Goal: Task Accomplishment & Management: Complete application form

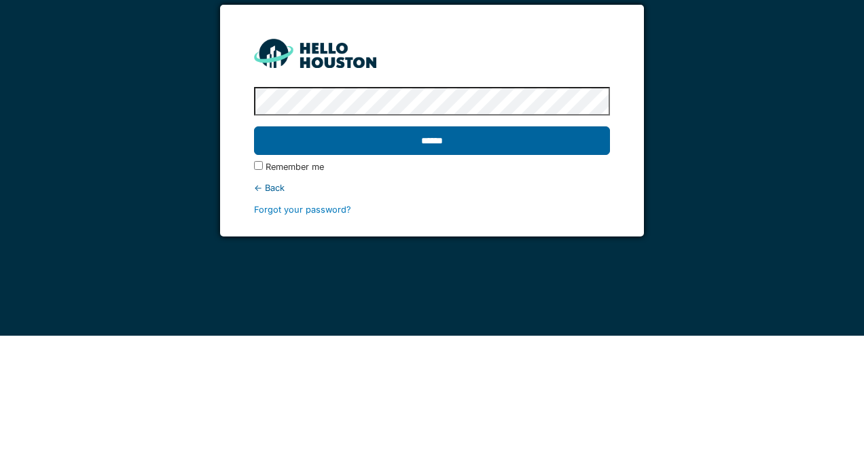
click at [558, 258] on input "******" at bounding box center [431, 262] width 355 height 29
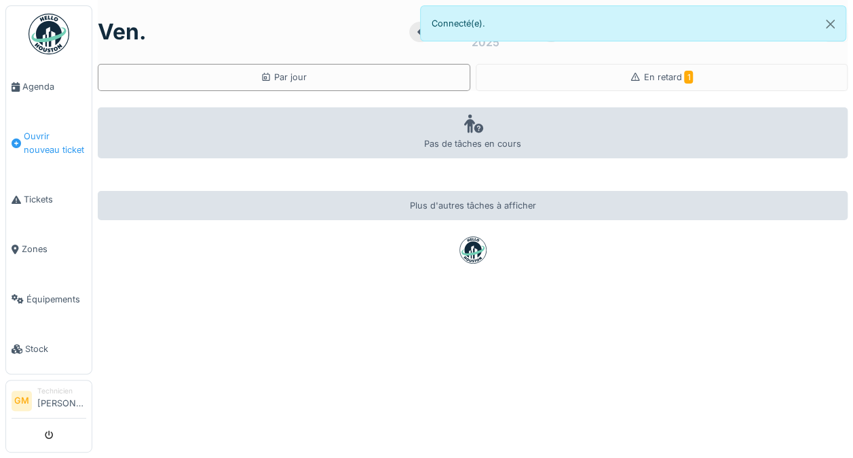
click at [33, 134] on span "Ouvrir nouveau ticket" at bounding box center [55, 143] width 62 height 26
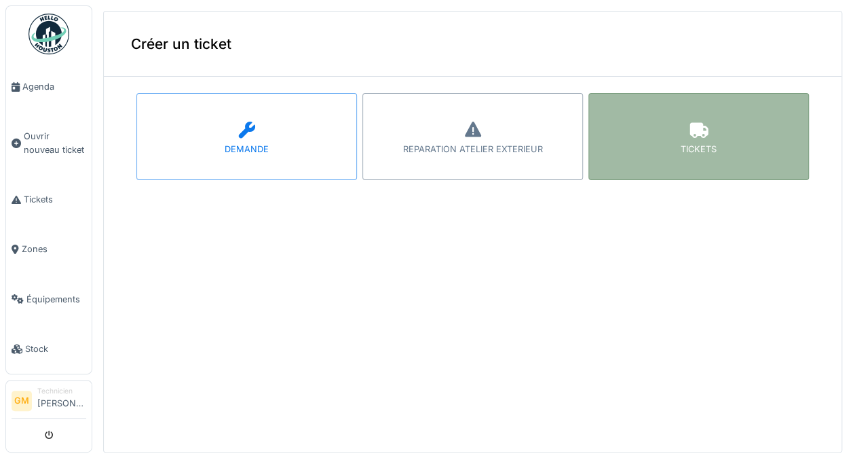
click at [706, 141] on div "TICKETS" at bounding box center [699, 136] width 221 height 87
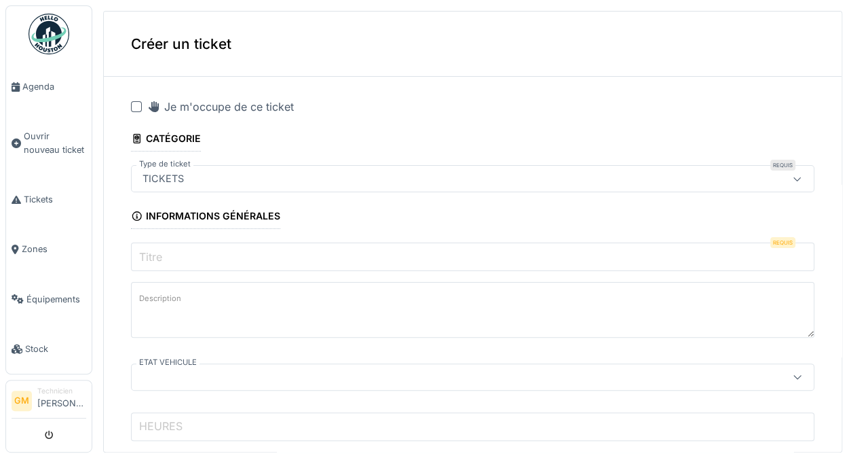
click at [139, 106] on div at bounding box center [136, 106] width 11 height 11
click at [159, 250] on label "Titre" at bounding box center [150, 256] width 29 height 16
click at [159, 250] on input "Titre" at bounding box center [473, 256] width 684 height 29
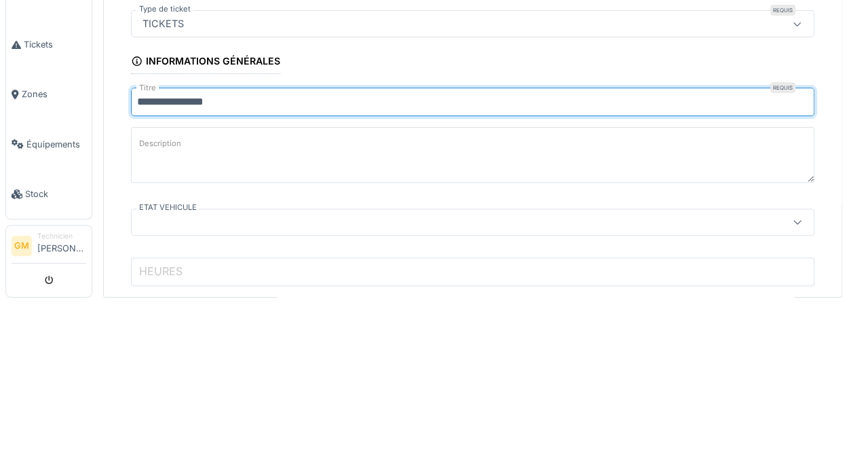
type input "**********"
click at [174, 290] on label "Description" at bounding box center [160, 298] width 48 height 17
click at [174, 288] on textarea "Description" at bounding box center [473, 310] width 684 height 56
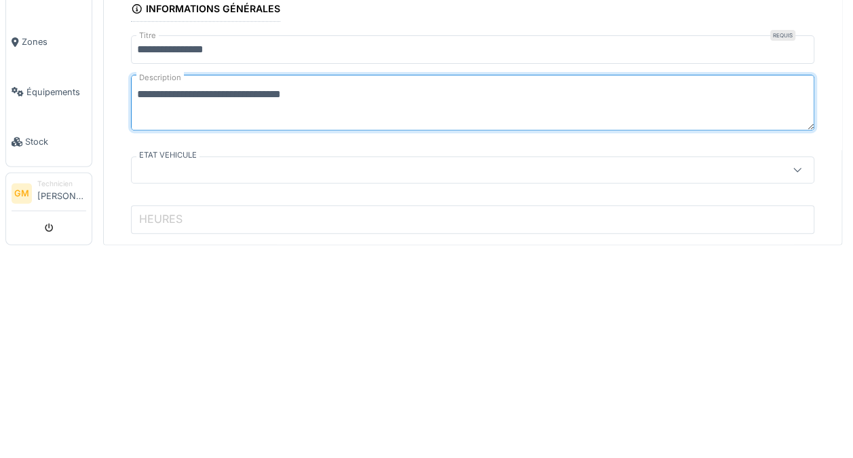
type textarea "**********"
click at [166, 370] on div at bounding box center [433, 376] width 593 height 15
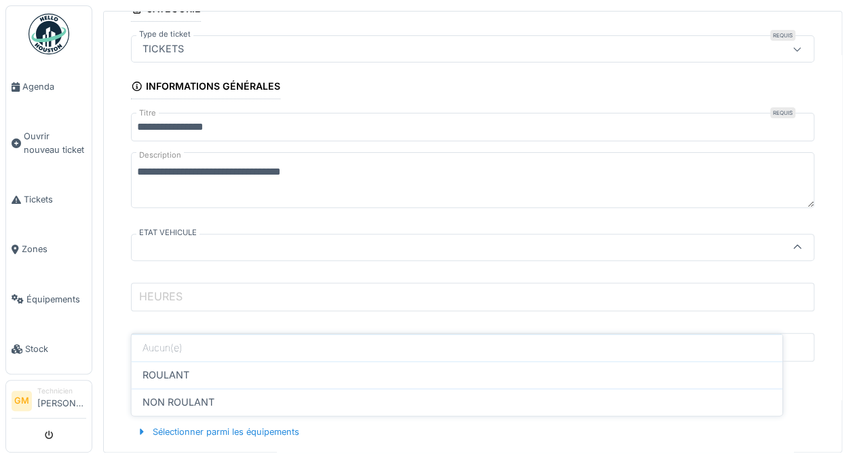
scroll to position [143, 0]
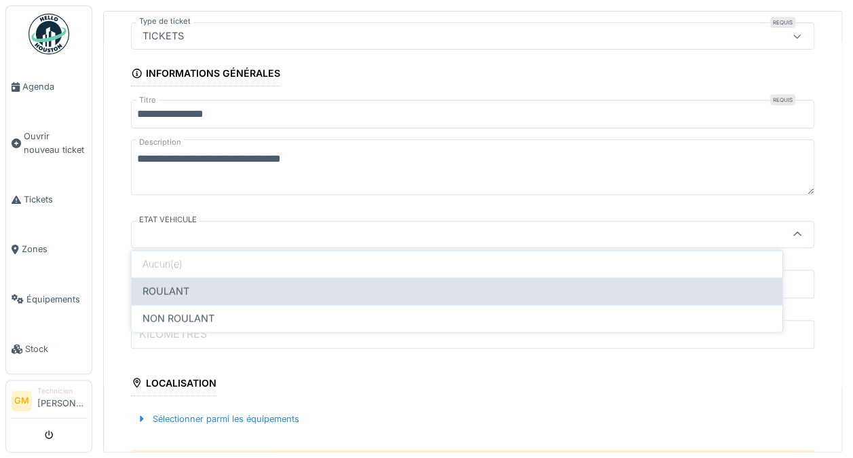
click at [654, 283] on div "ROULANT" at bounding box center [457, 290] width 629 height 15
type input "*******"
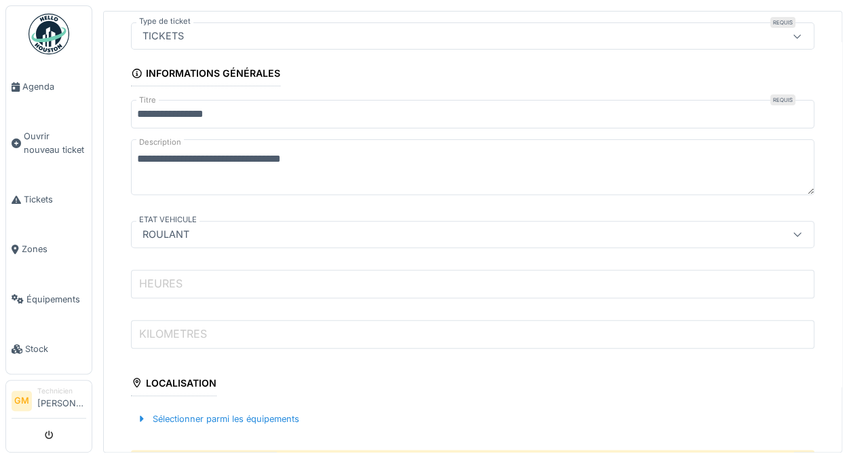
click at [161, 275] on label "HEURES" at bounding box center [160, 283] width 49 height 16
click at [161, 274] on input "HEURES" at bounding box center [473, 284] width 684 height 29
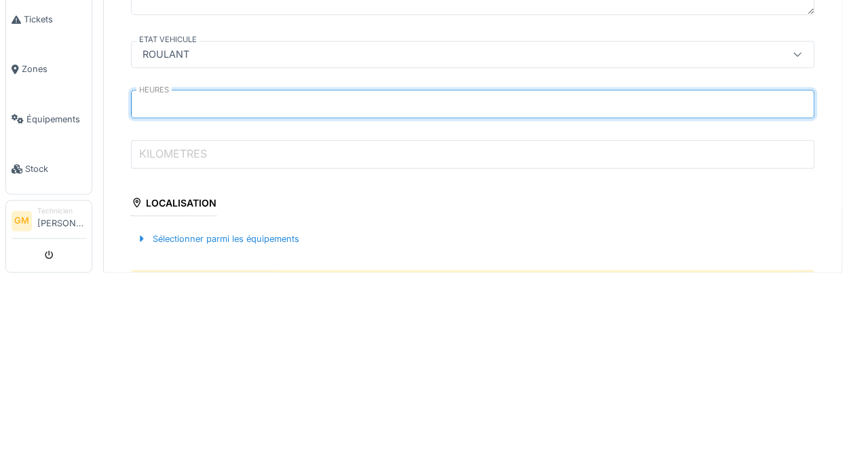
type input "*****"
click at [164, 334] on label "KILOMETRES" at bounding box center [172, 333] width 73 height 16
click at [164, 334] on input "KILOMETRES" at bounding box center [473, 334] width 684 height 29
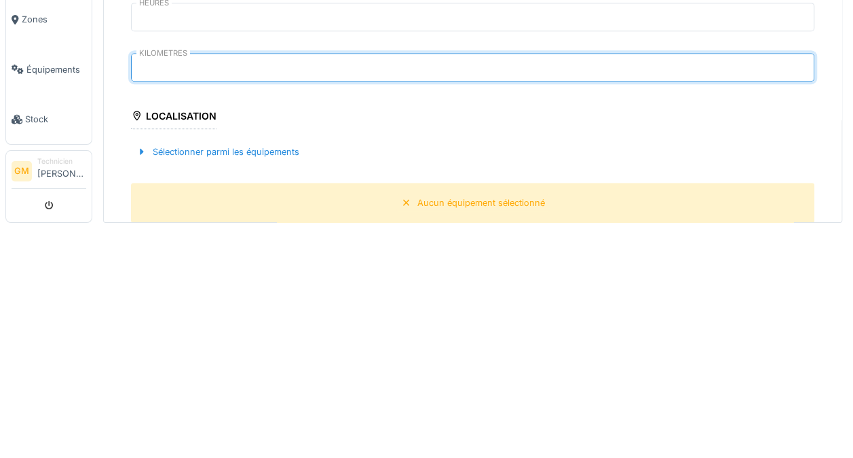
scroll to position [181, 0]
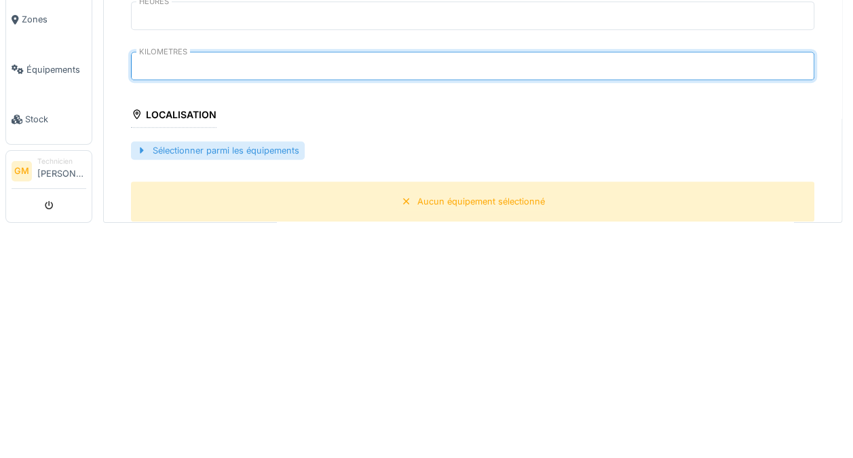
type input "******"
click at [173, 371] on div "Sélectionner parmi les équipements" at bounding box center [218, 380] width 174 height 18
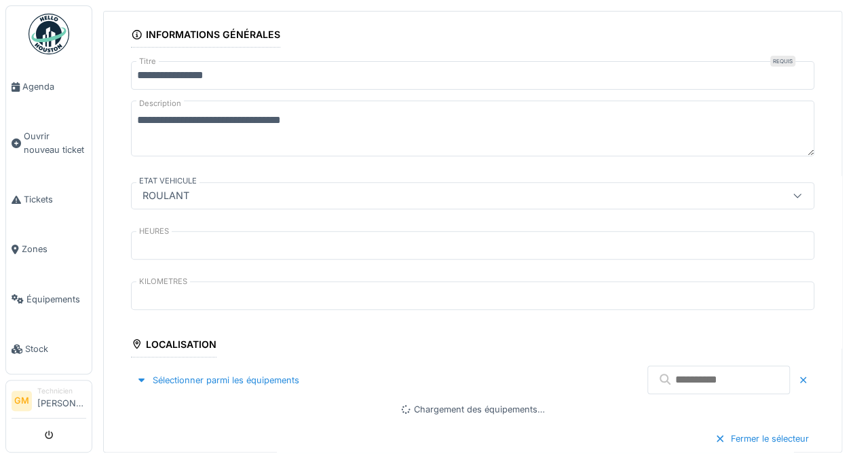
click at [678, 372] on input "text" at bounding box center [719, 379] width 143 height 29
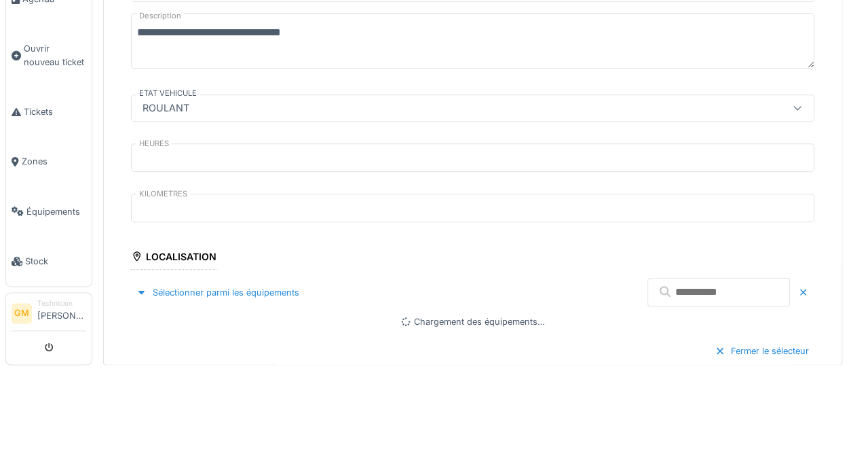
scroll to position [5, 0]
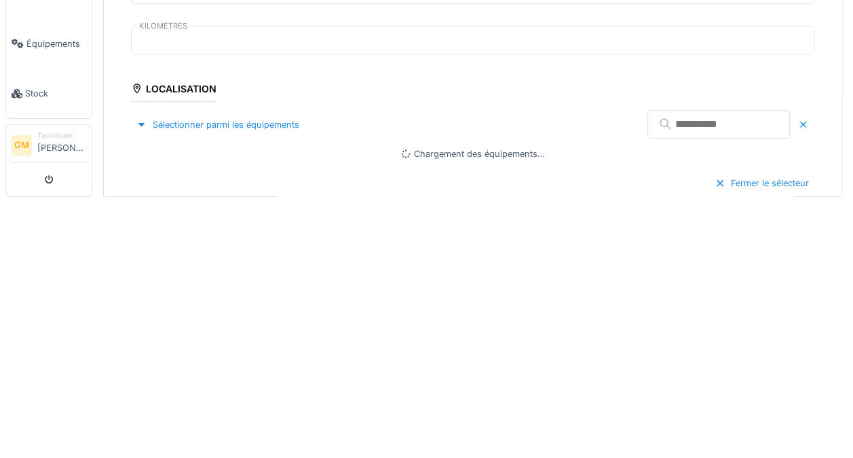
type input "*"
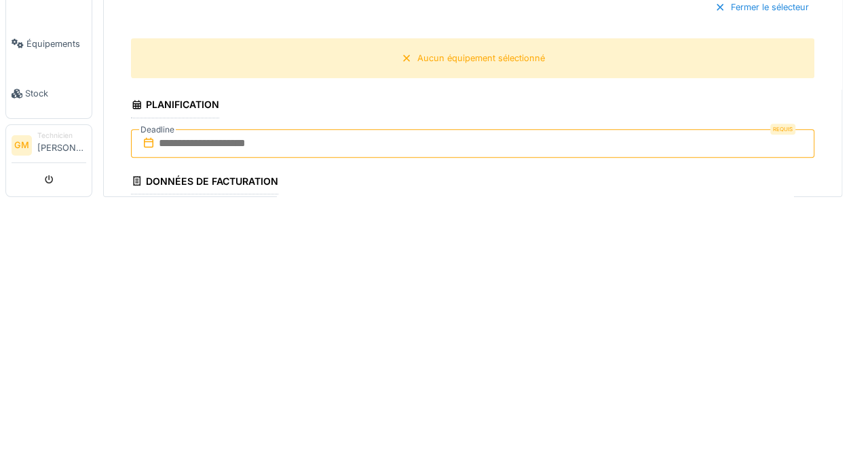
scroll to position [386, 0]
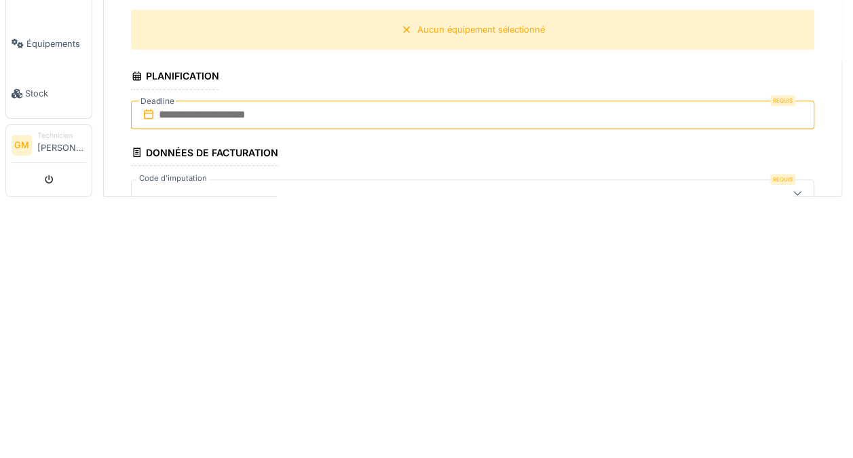
type input "*"
click at [182, 358] on input "text" at bounding box center [473, 370] width 684 height 29
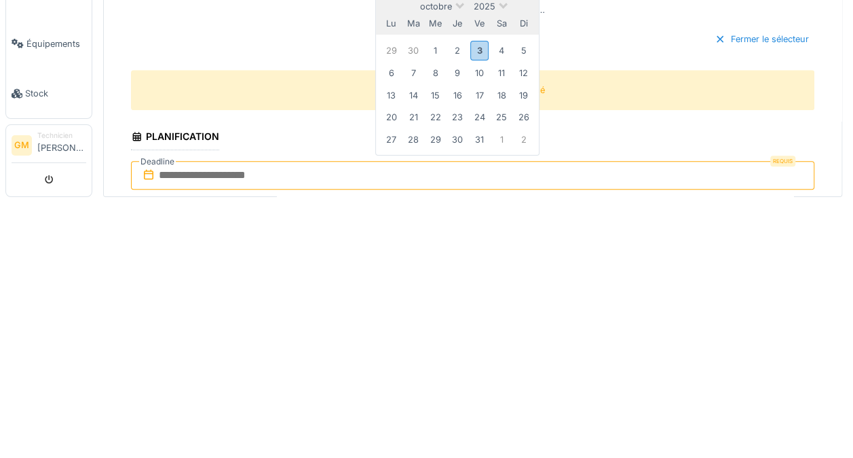
scroll to position [337, 0]
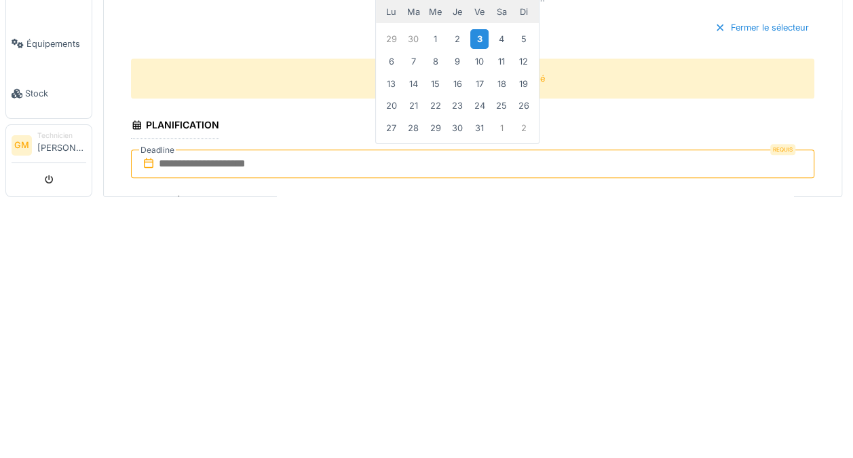
click at [481, 284] on div "3" at bounding box center [479, 294] width 18 height 20
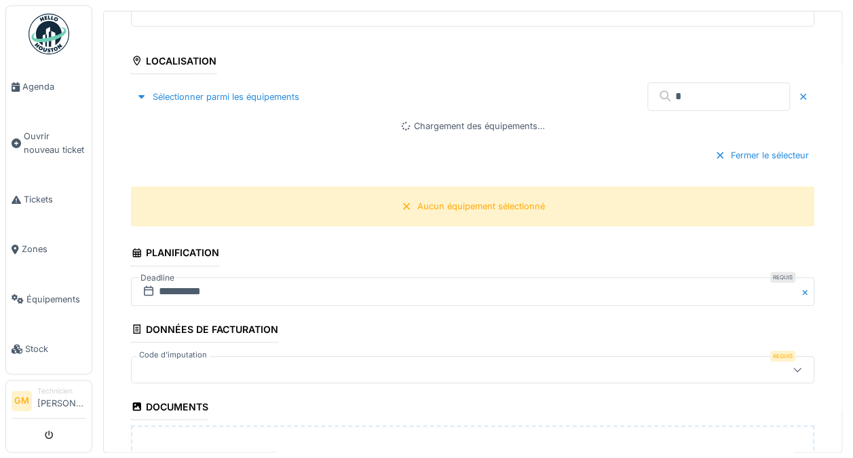
scroll to position [545, 0]
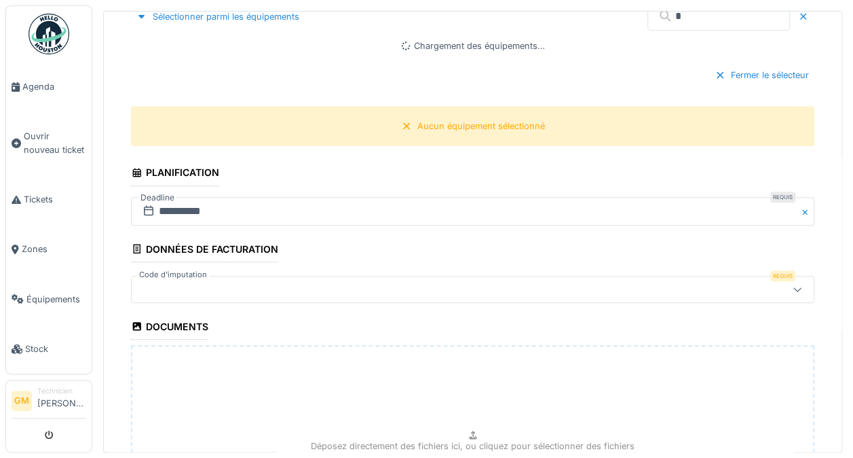
click at [593, 282] on div at bounding box center [433, 289] width 593 height 15
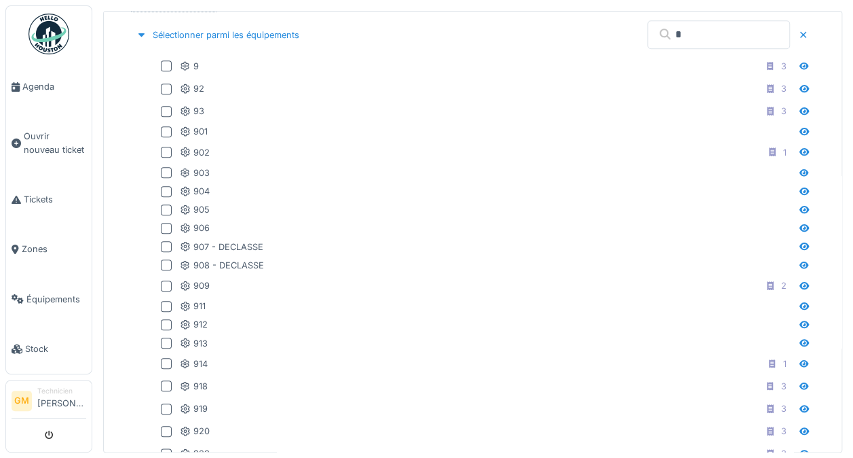
scroll to position [523, 0]
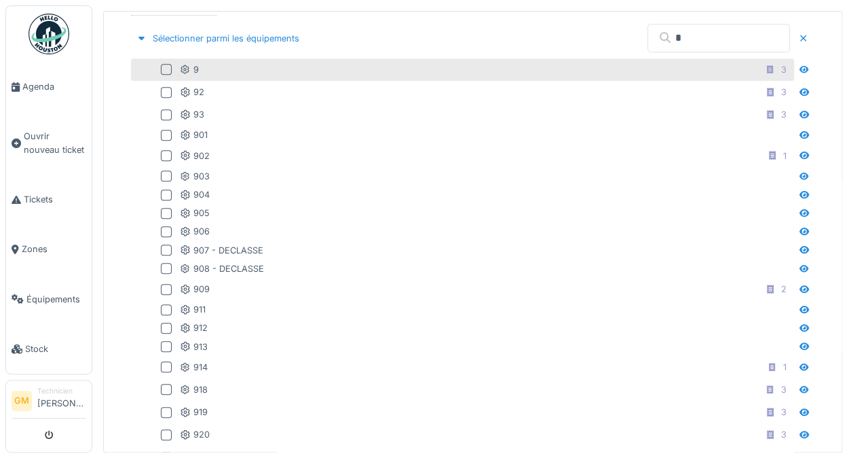
click at [162, 64] on div at bounding box center [166, 69] width 11 height 11
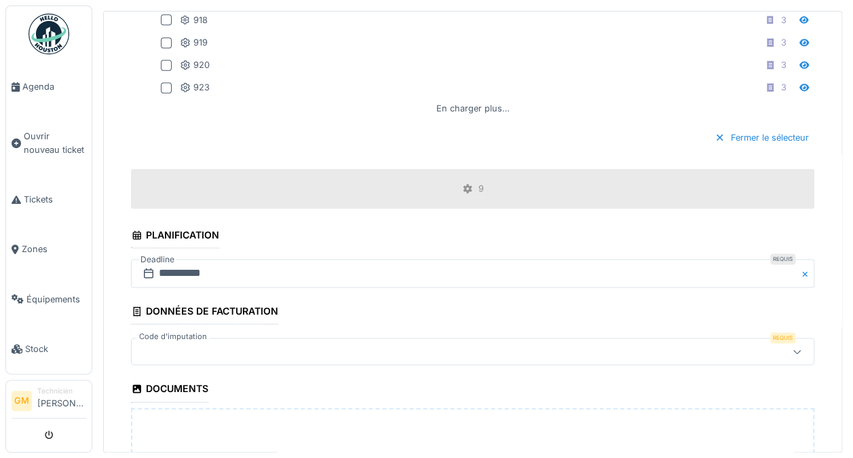
click at [172, 344] on div at bounding box center [433, 351] width 593 height 15
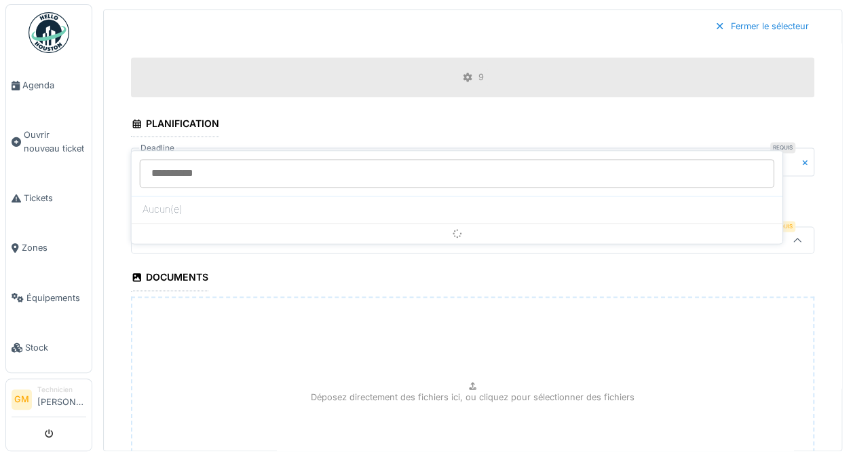
scroll to position [1003, 0]
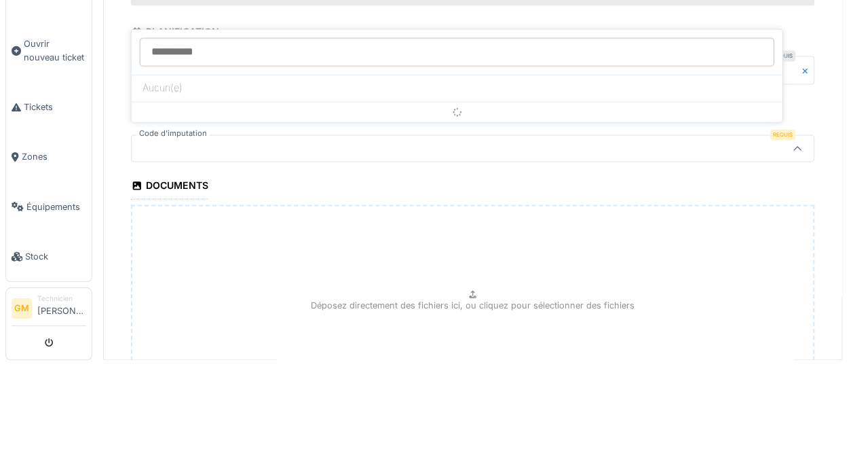
click at [781, 232] on div at bounding box center [797, 240] width 33 height 26
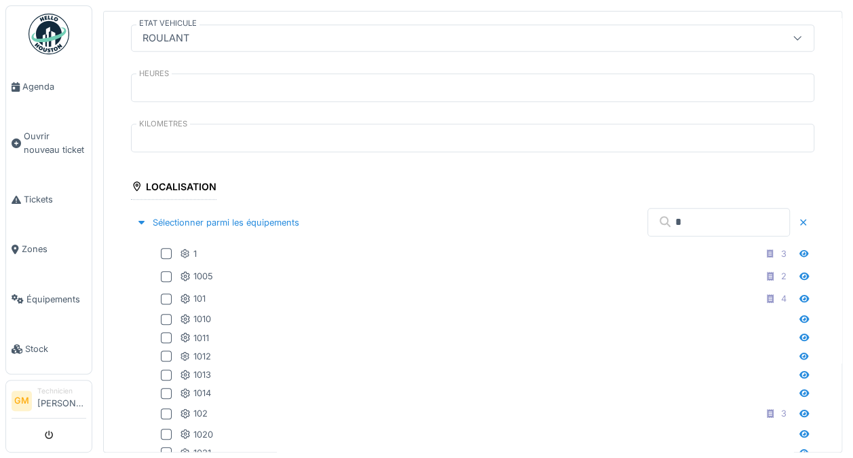
scroll to position [338, 0]
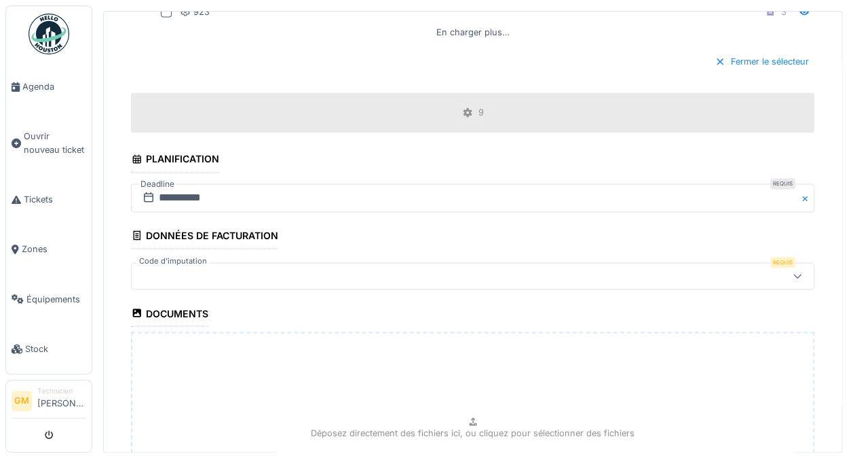
click at [175, 268] on div at bounding box center [433, 275] width 593 height 15
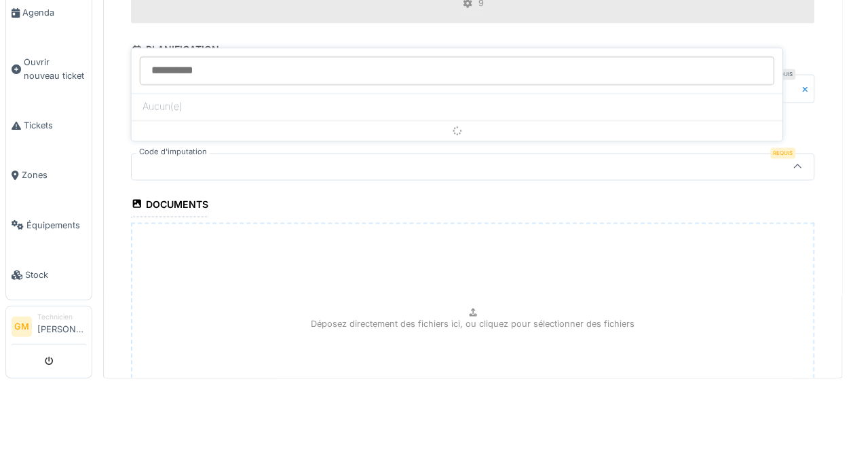
scroll to position [1002, 0]
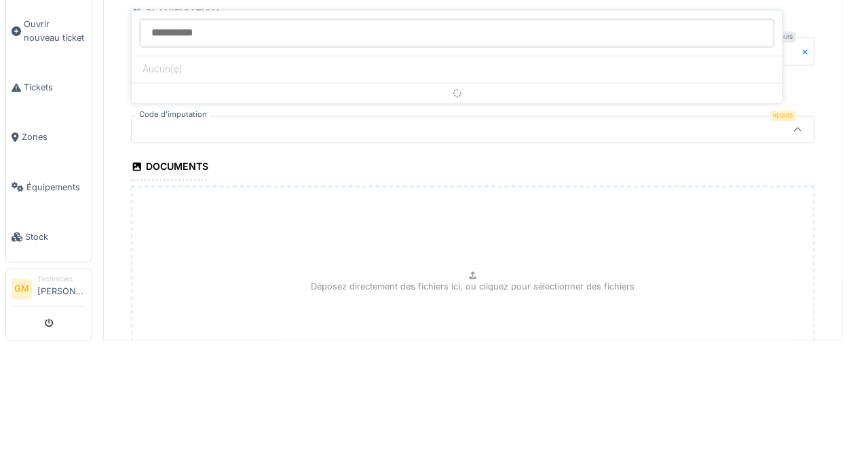
click at [781, 239] on div at bounding box center [797, 241] width 33 height 26
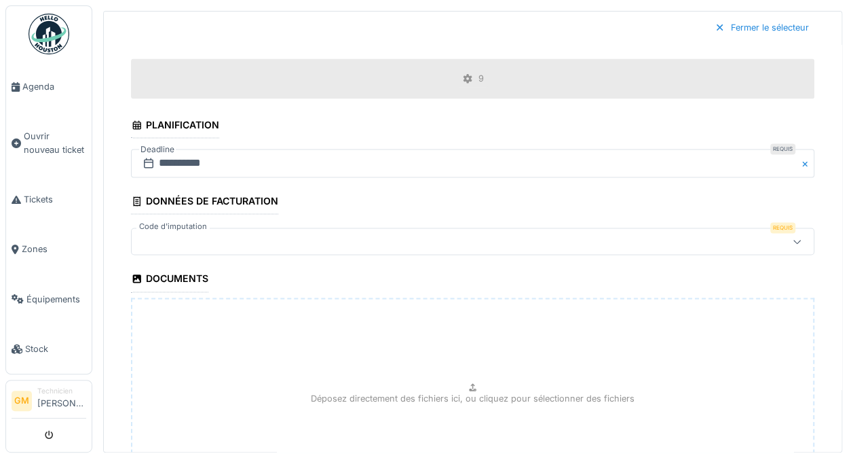
click at [792, 237] on icon at bounding box center [797, 241] width 11 height 9
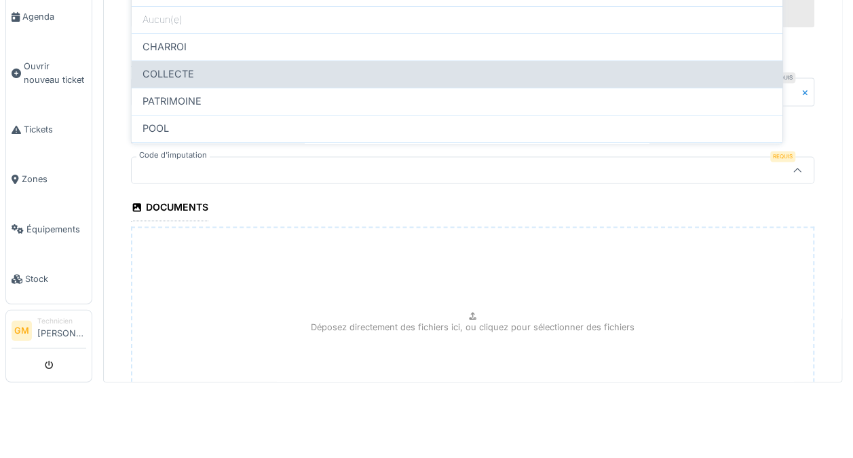
click at [718, 136] on div "COLLECTE" at bounding box center [457, 143] width 629 height 15
type input "****"
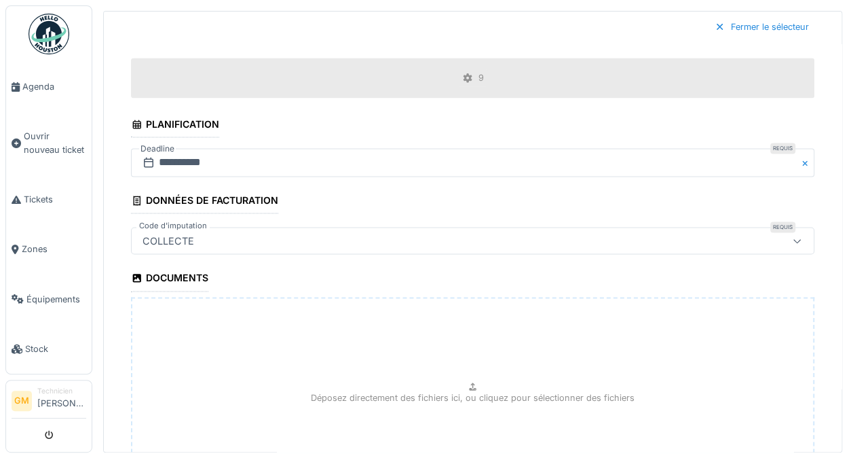
scroll to position [1130, 0]
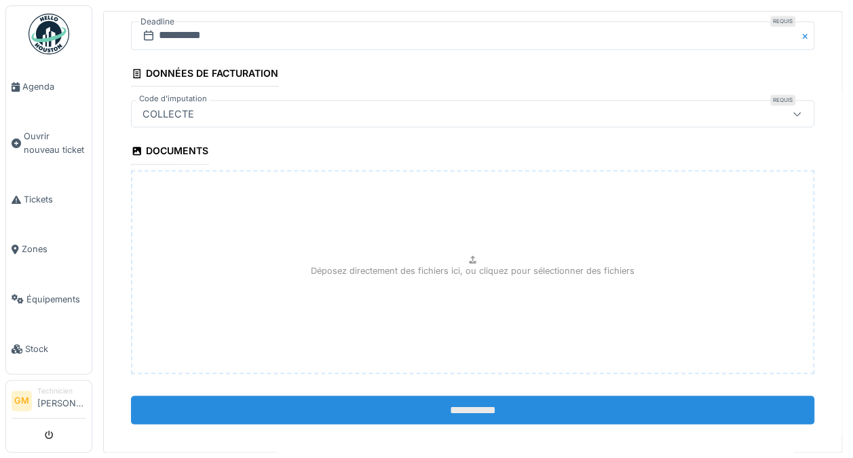
click at [693, 400] on input "**********" at bounding box center [473, 409] width 684 height 29
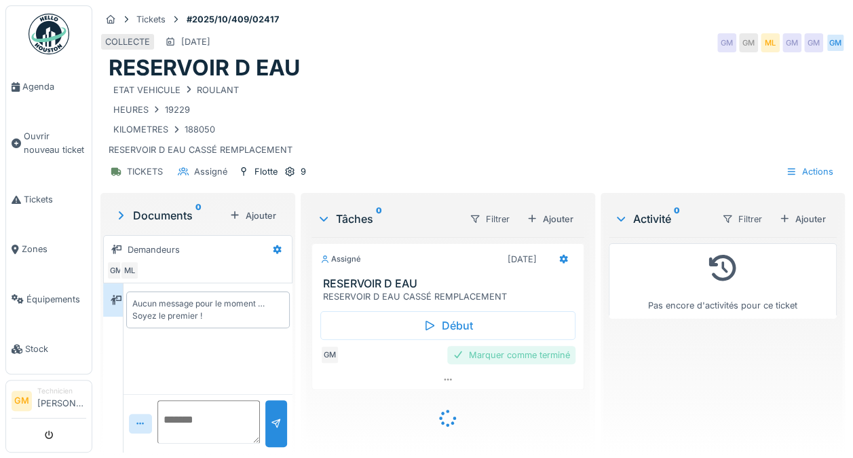
click at [530, 353] on div "Marquer comme terminé" at bounding box center [511, 355] width 128 height 18
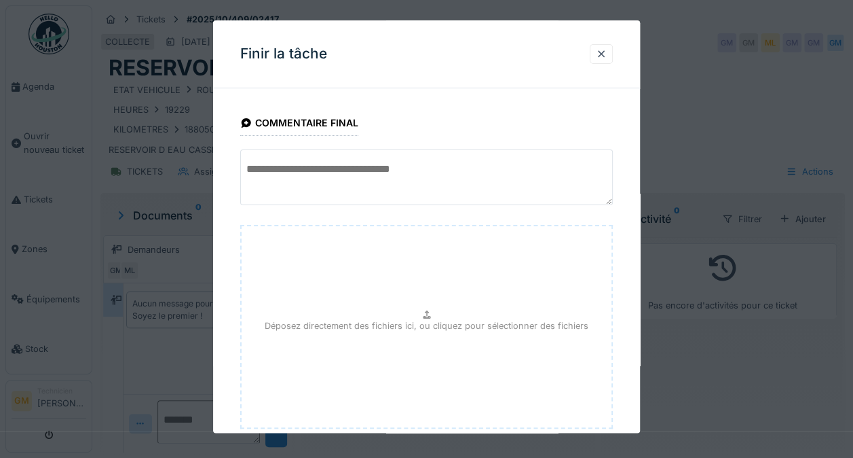
scroll to position [83, 0]
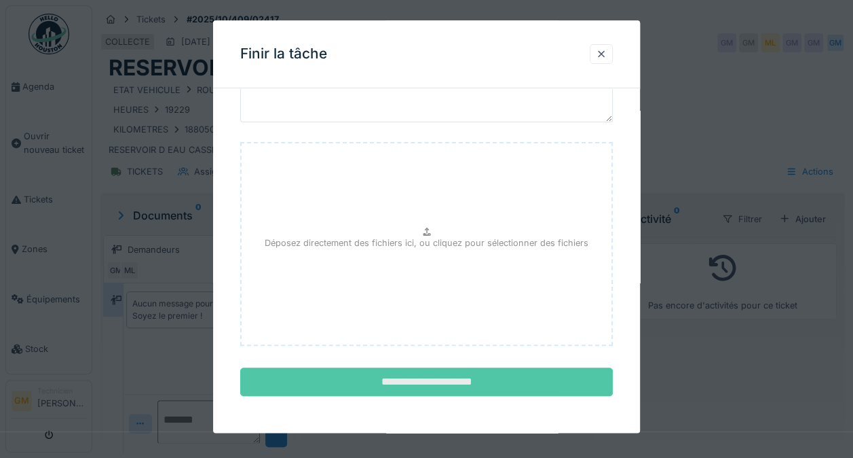
click at [549, 378] on input "**********" at bounding box center [426, 382] width 373 height 29
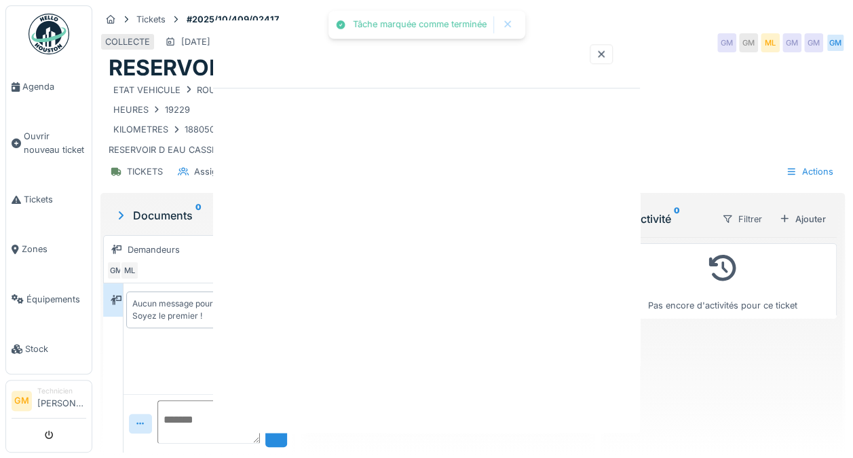
scroll to position [0, 0]
